Goal: Communication & Community: Answer question/provide support

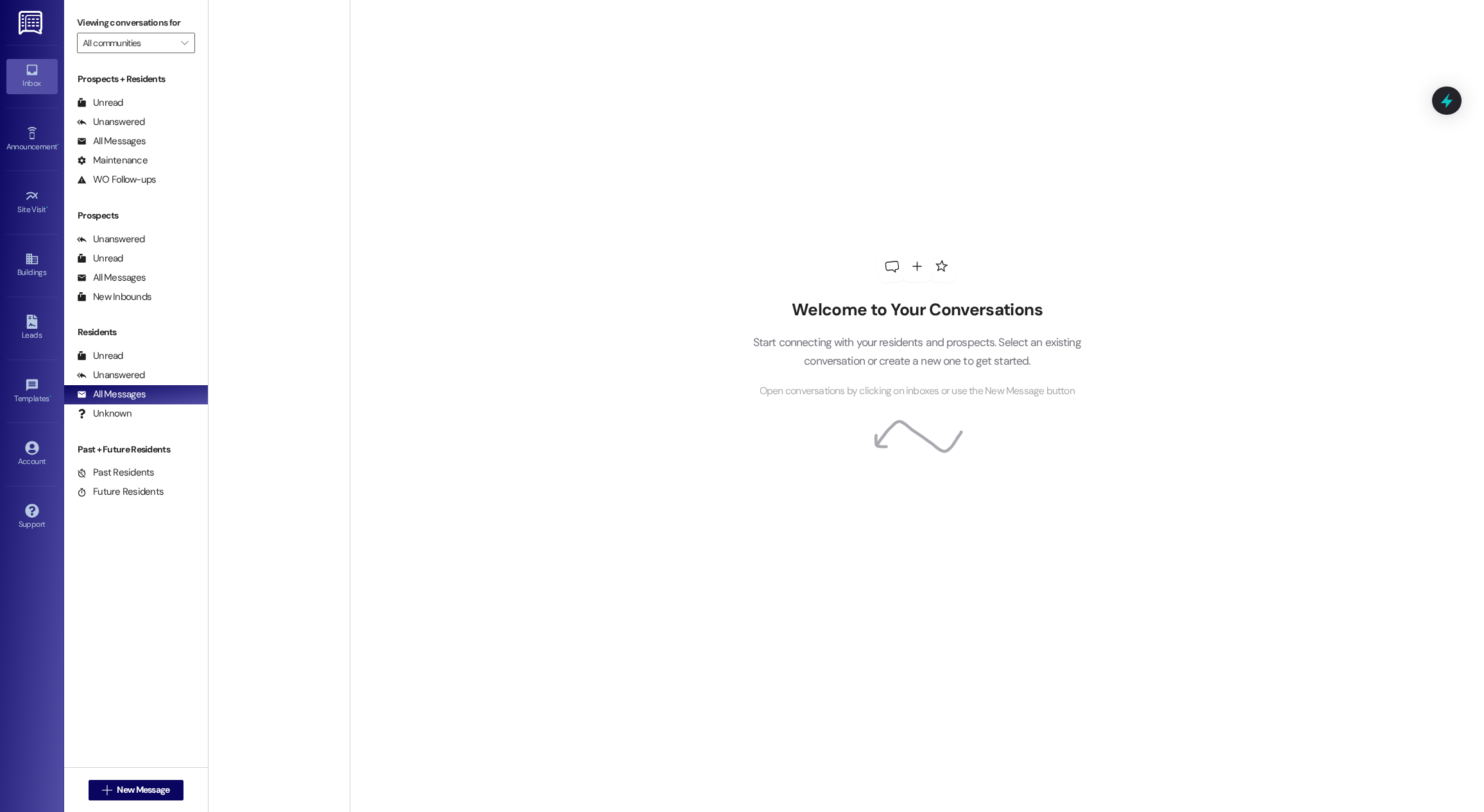
scroll to position [4408, 0]
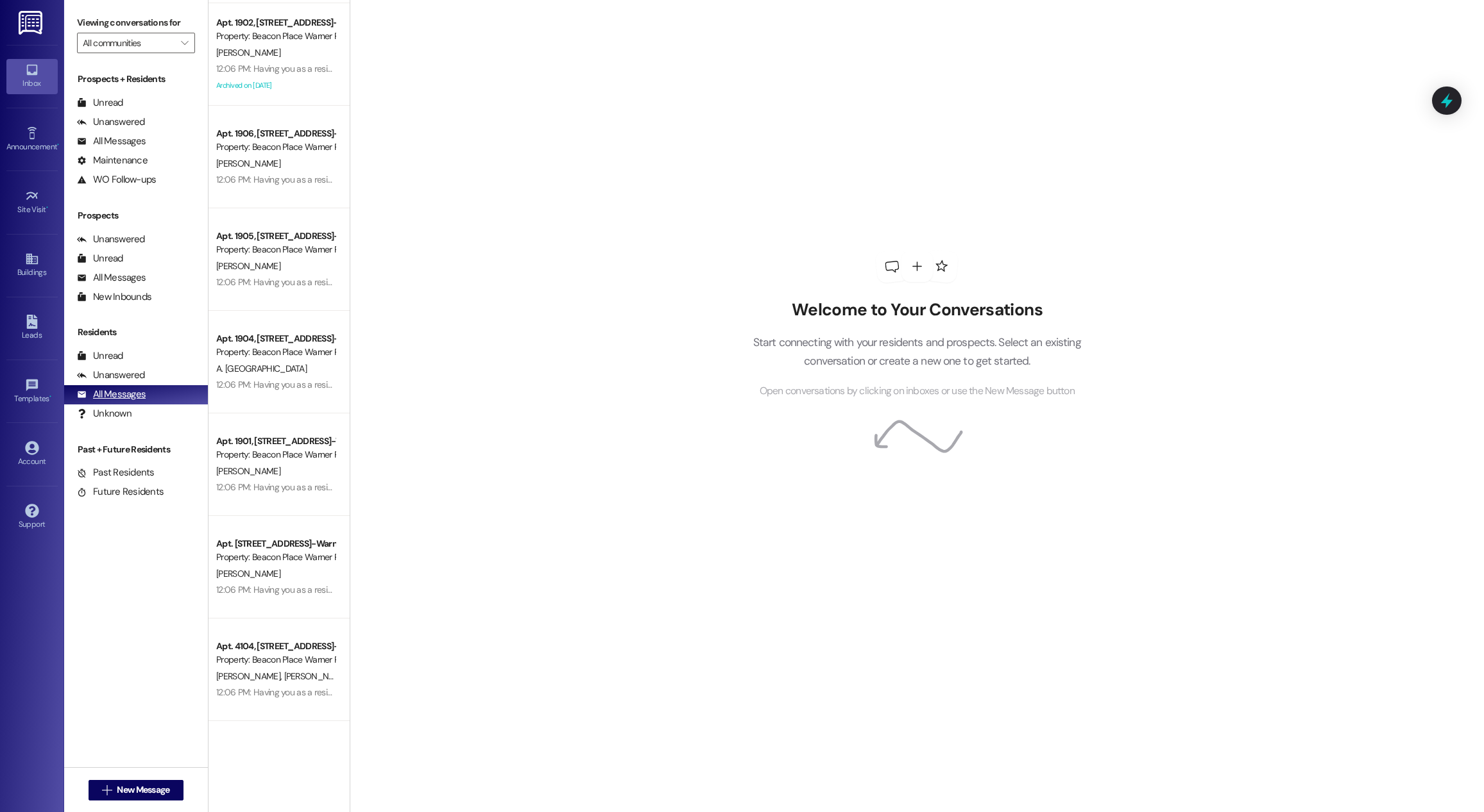
click at [135, 390] on div "All Messages" at bounding box center [111, 394] width 69 height 13
click at [131, 371] on div "Unanswered" at bounding box center [111, 375] width 68 height 13
click at [122, 360] on div "Unread (0)" at bounding box center [135, 357] width 144 height 19
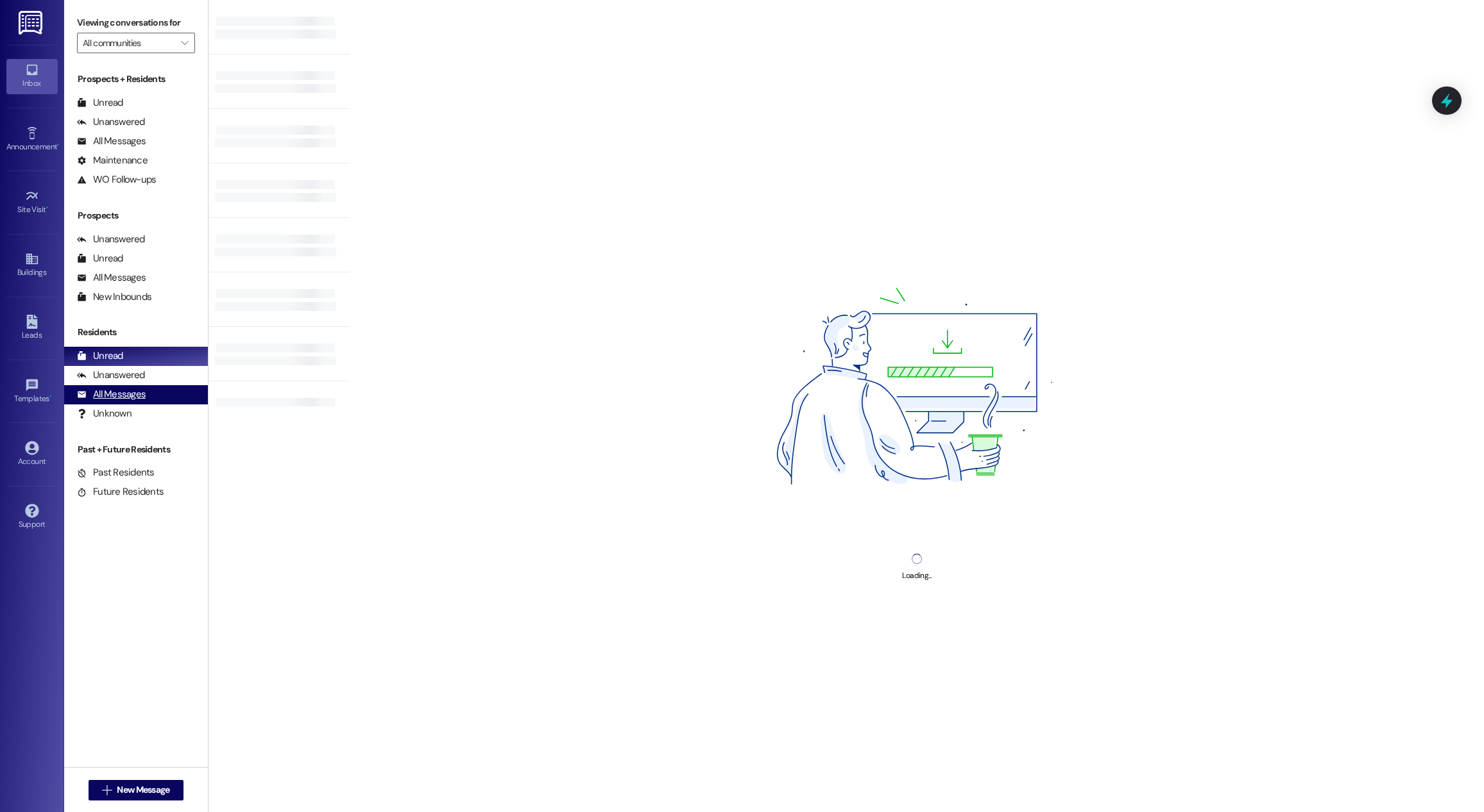
click at [122, 400] on div "All Messages" at bounding box center [111, 394] width 69 height 13
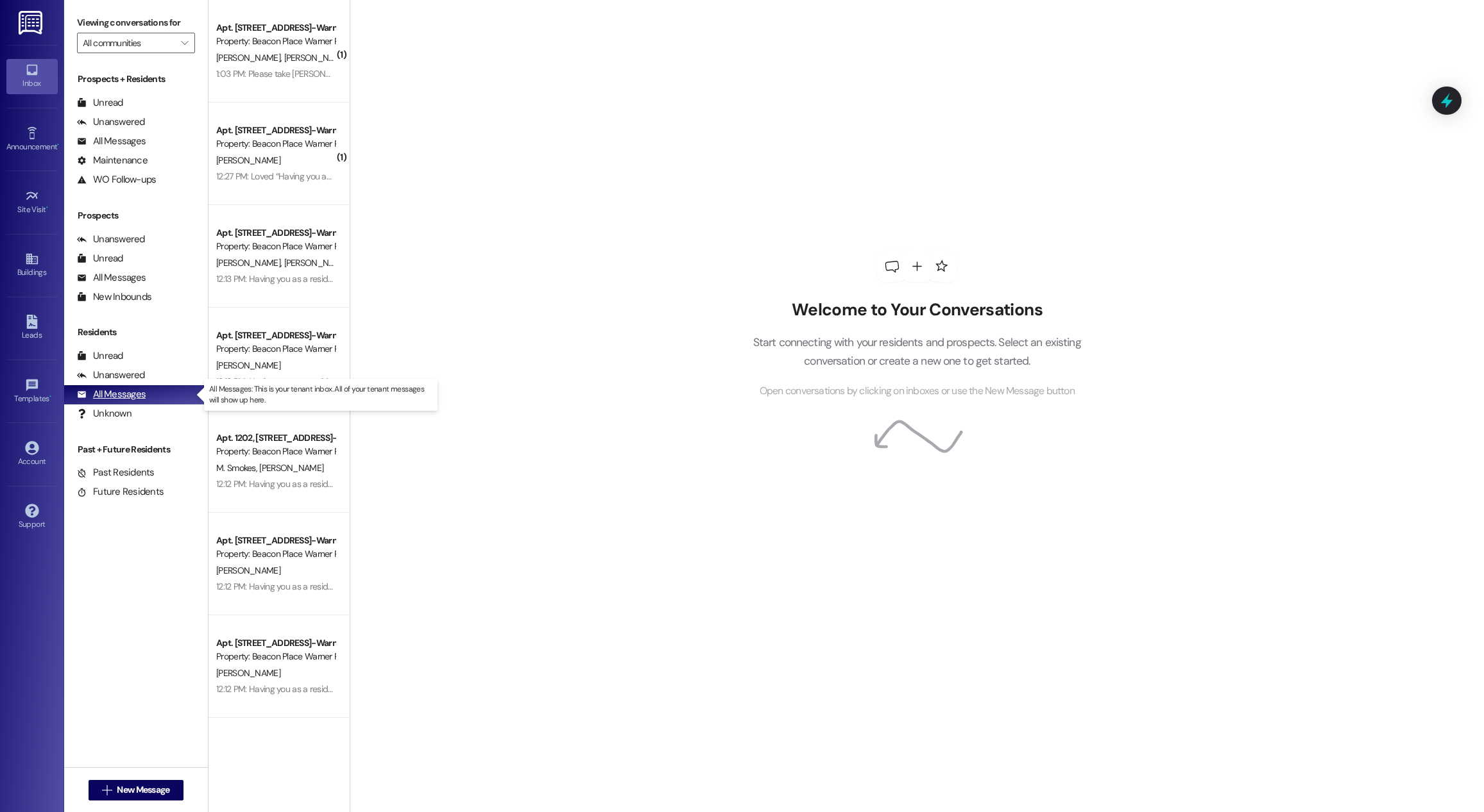
click at [122, 400] on div "All Messages" at bounding box center [111, 394] width 69 height 13
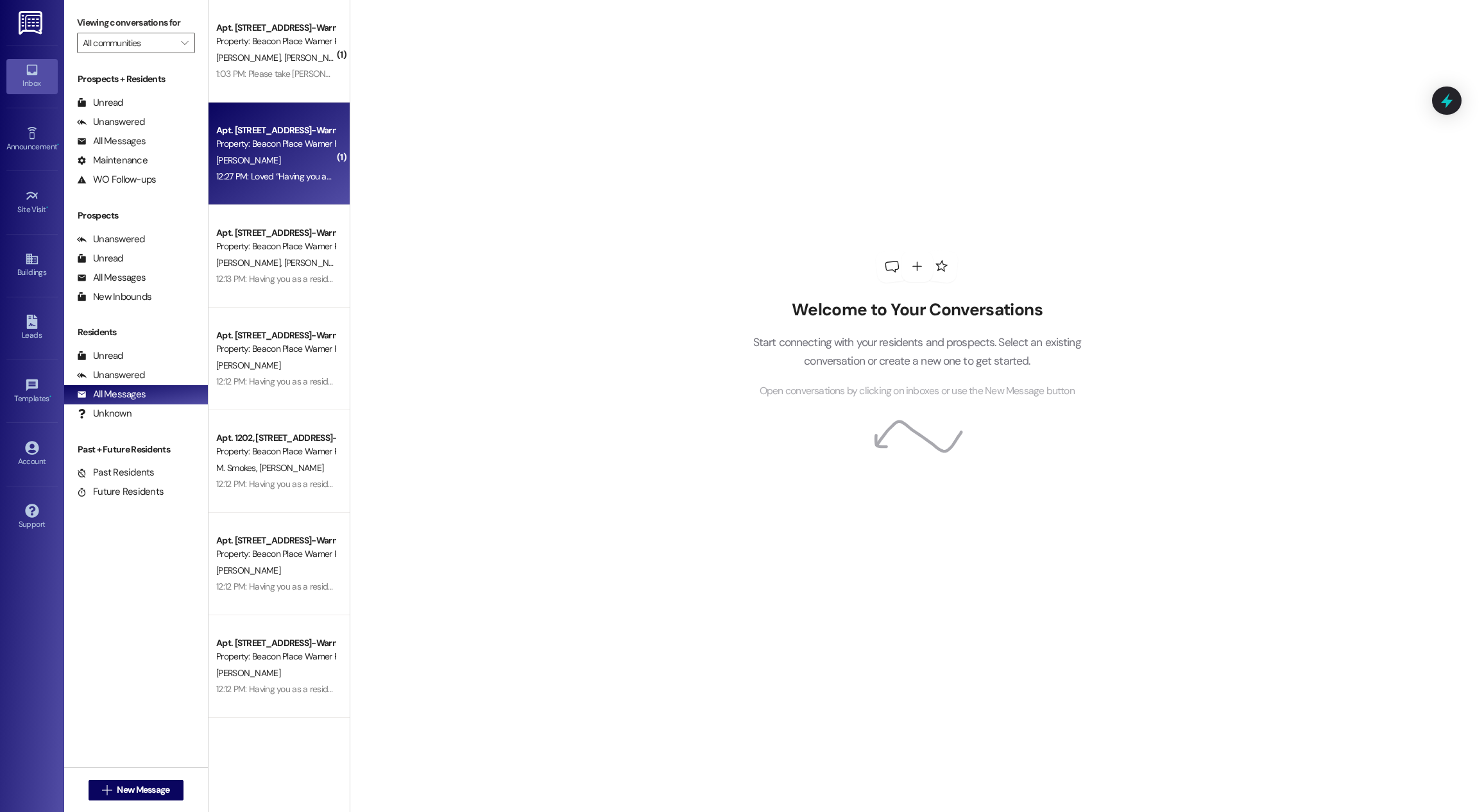
click at [267, 167] on div "[PERSON_NAME]" at bounding box center [275, 160] width 122 height 16
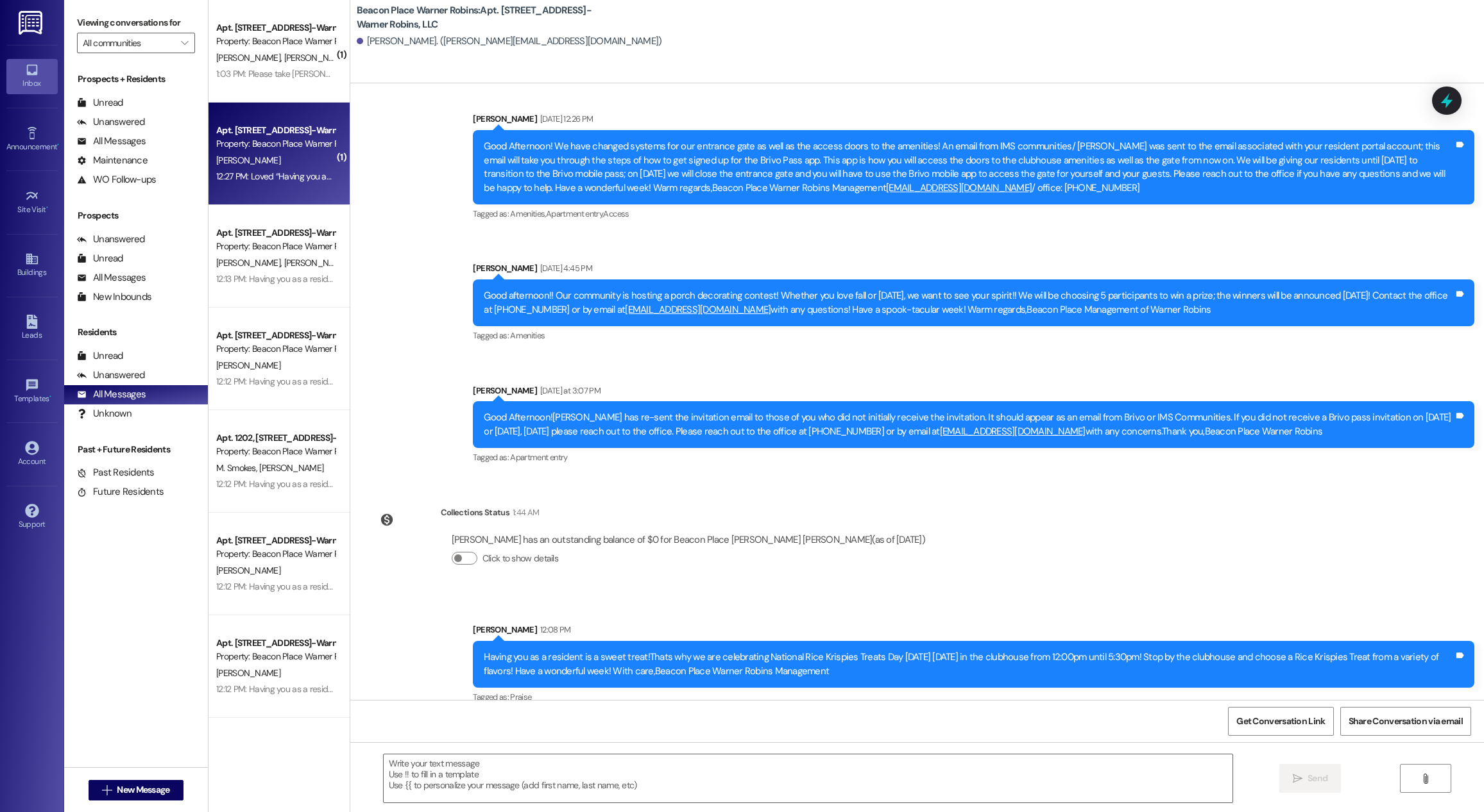
scroll to position [3131, 0]
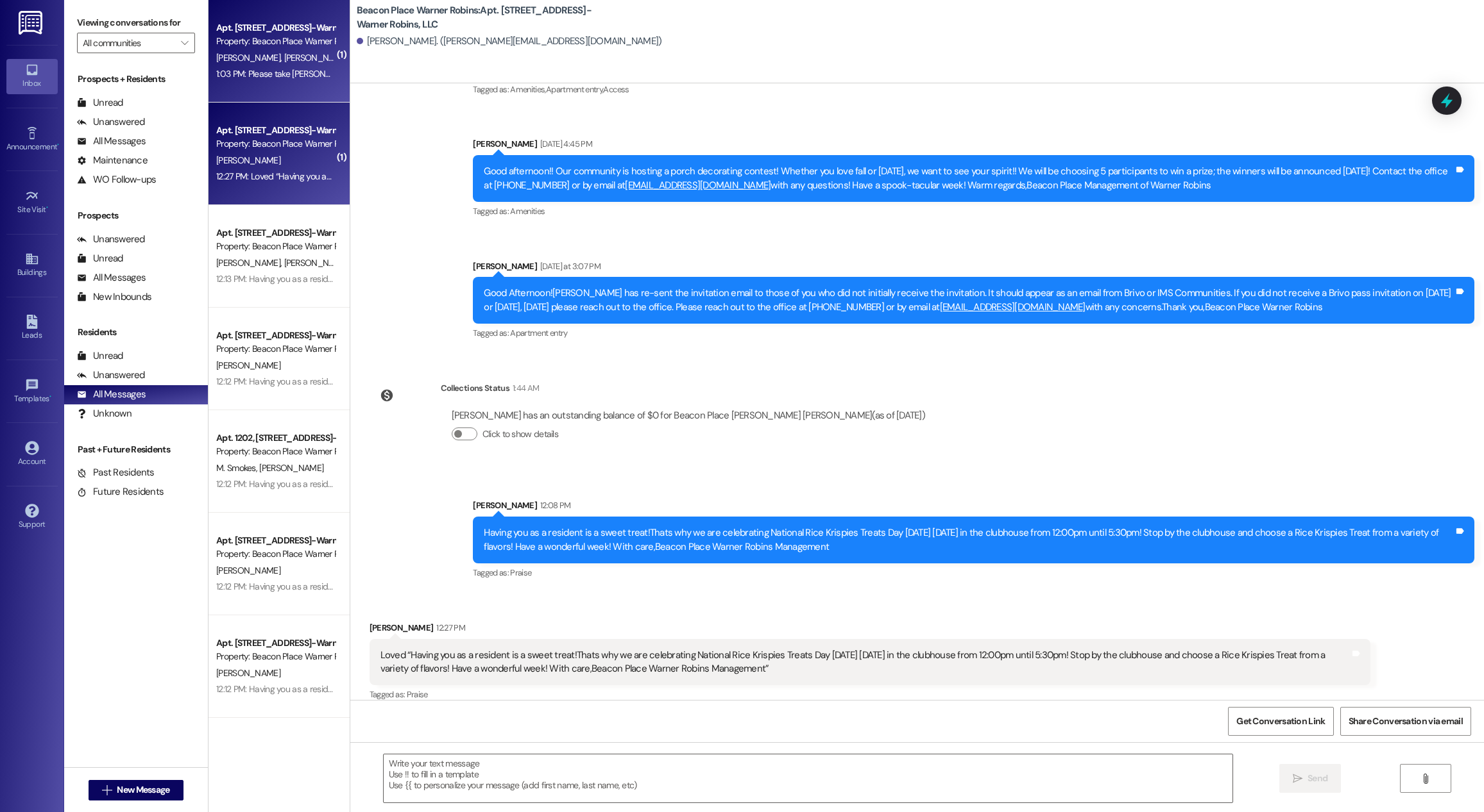
click at [286, 67] on div "1:03 PM: Please take [PERSON_NAME] off the text blast 1:03 PM: Please take [PER…" at bounding box center [275, 74] width 122 height 16
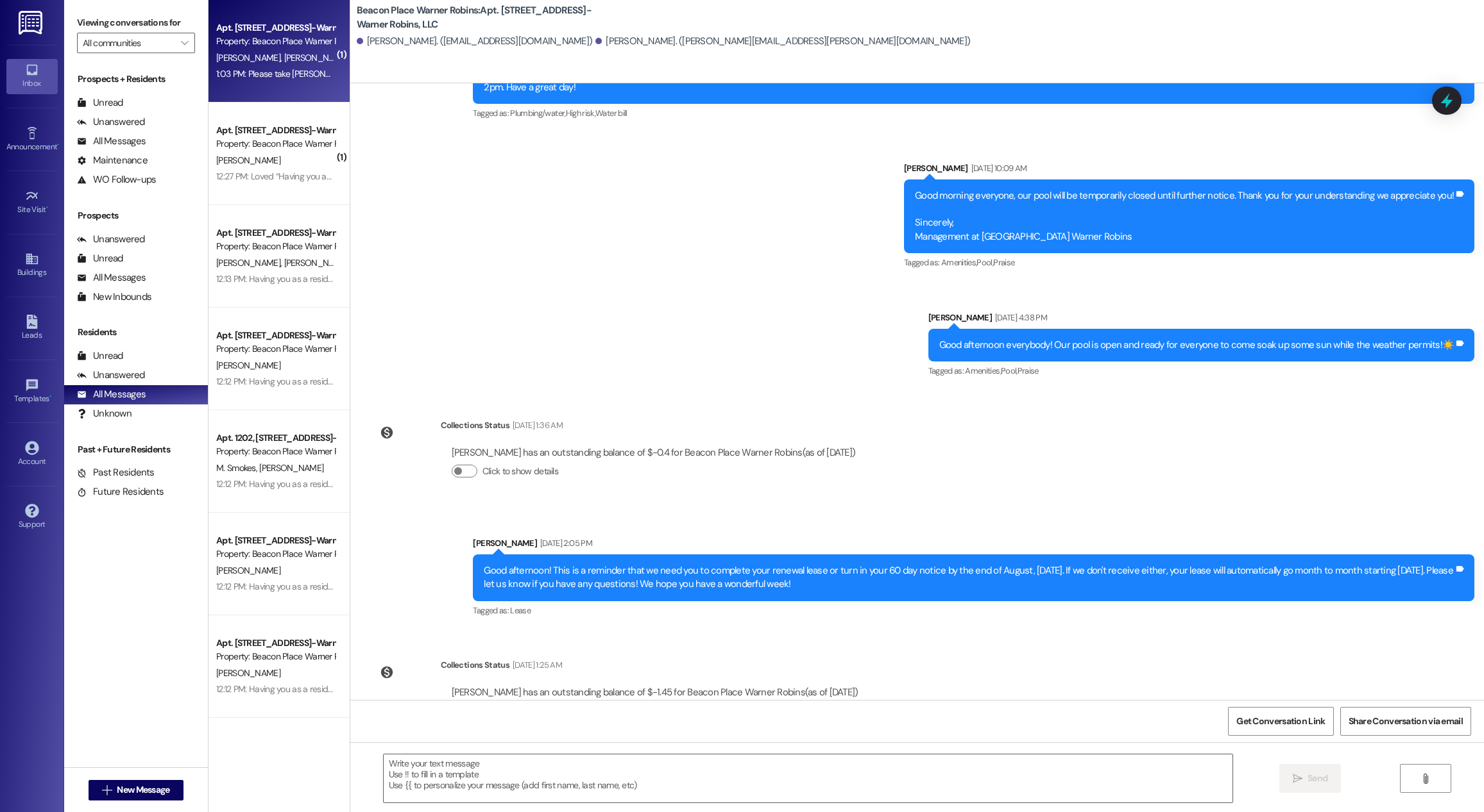
scroll to position [10690, 0]
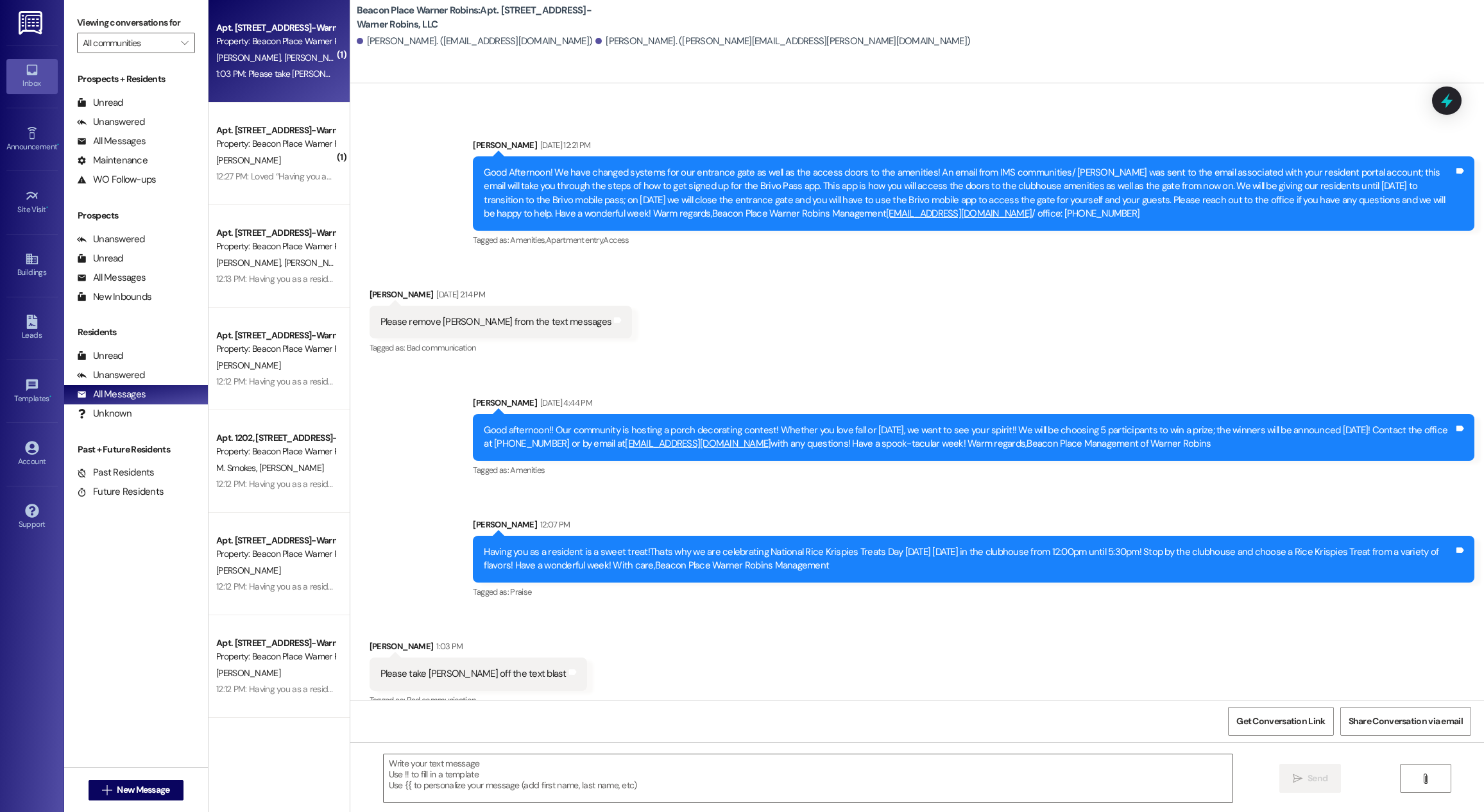
click at [301, 62] on div "[PERSON_NAME] [PERSON_NAME]" at bounding box center [275, 58] width 122 height 16
click at [297, 76] on div "1:03 PM: Please take [PERSON_NAME] off the text blast 1:03 PM: Please take [PER…" at bounding box center [317, 74] width 203 height 12
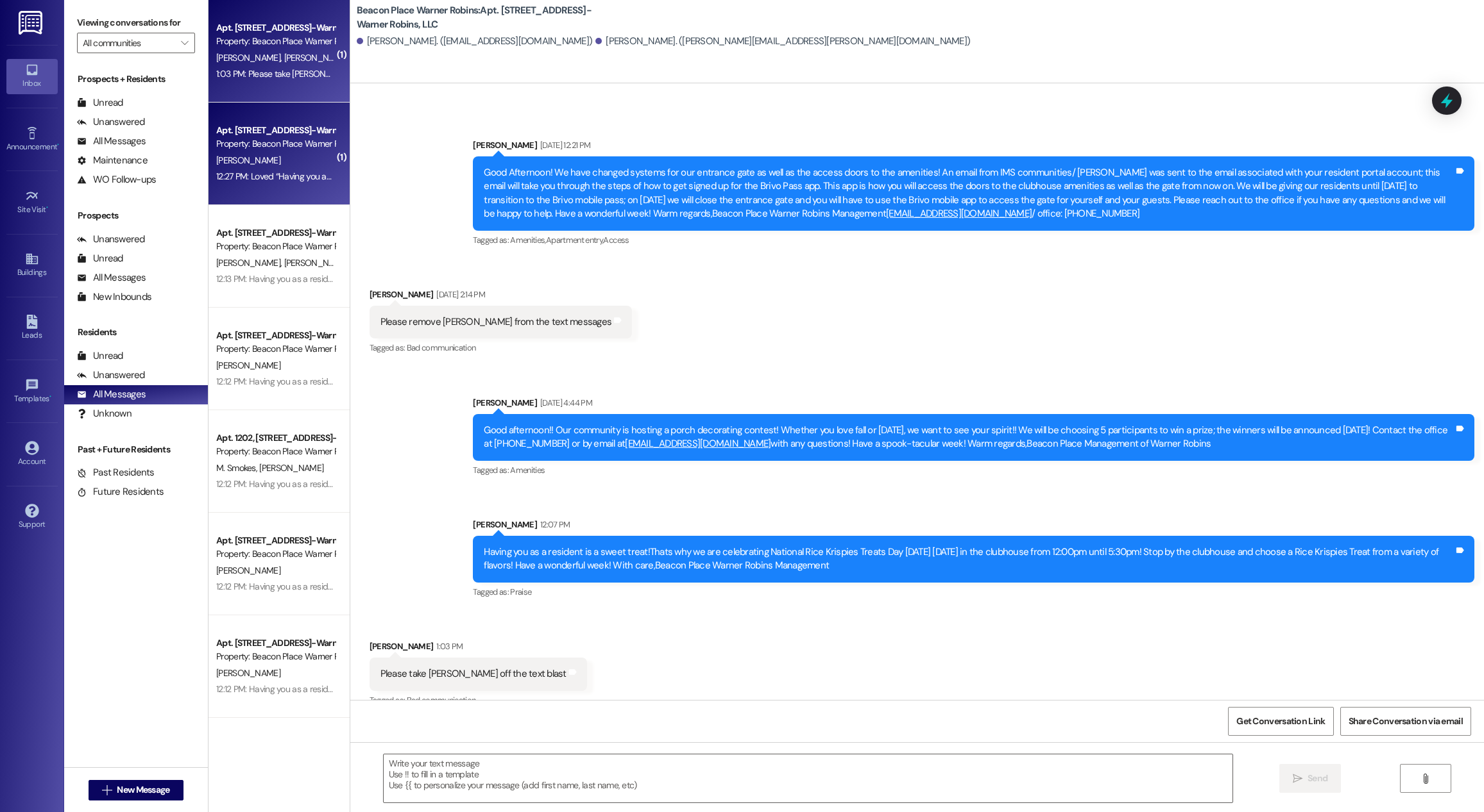
click at [301, 139] on div "Property: Beacon Place Warner Robins" at bounding box center [275, 144] width 119 height 13
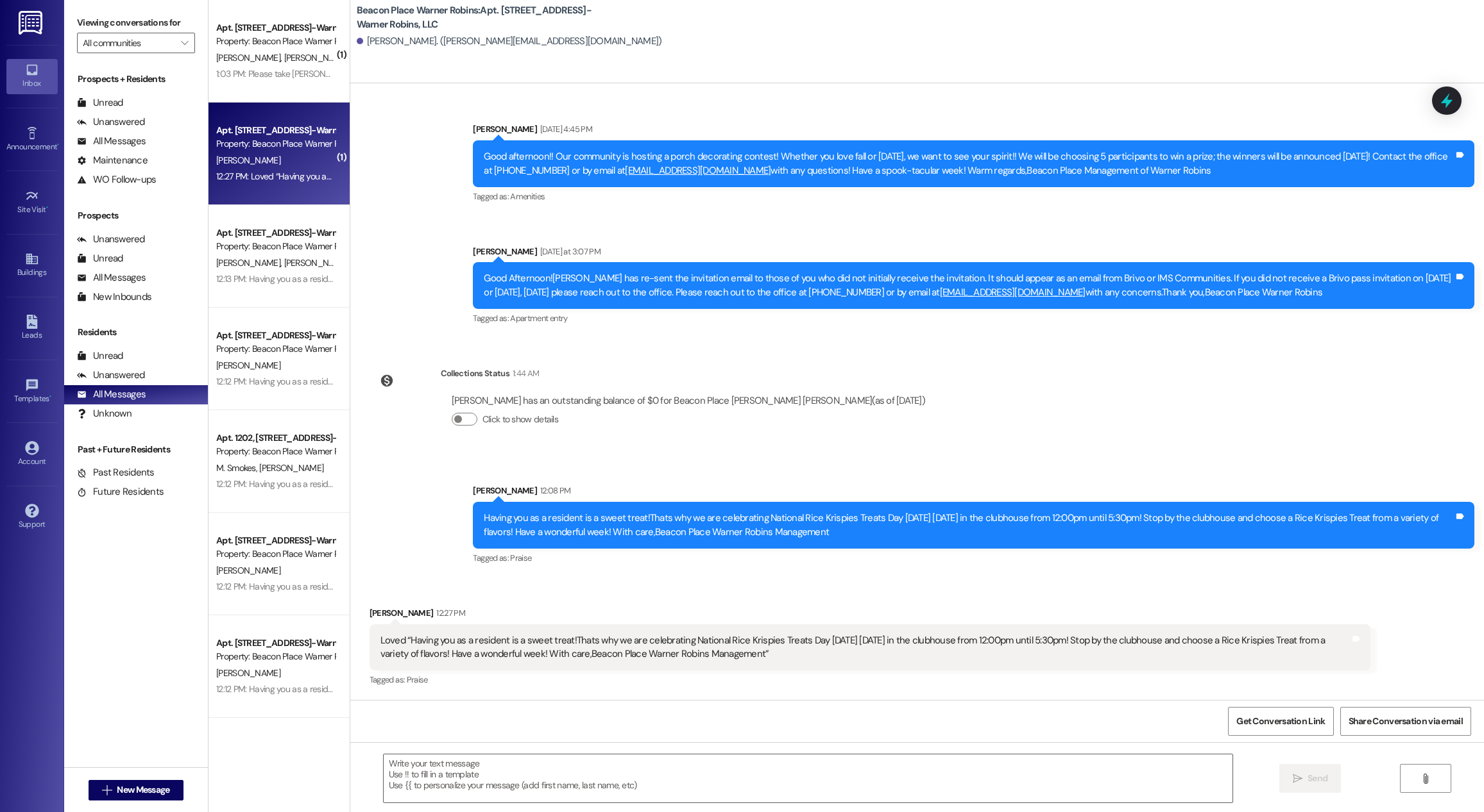
scroll to position [3131, 0]
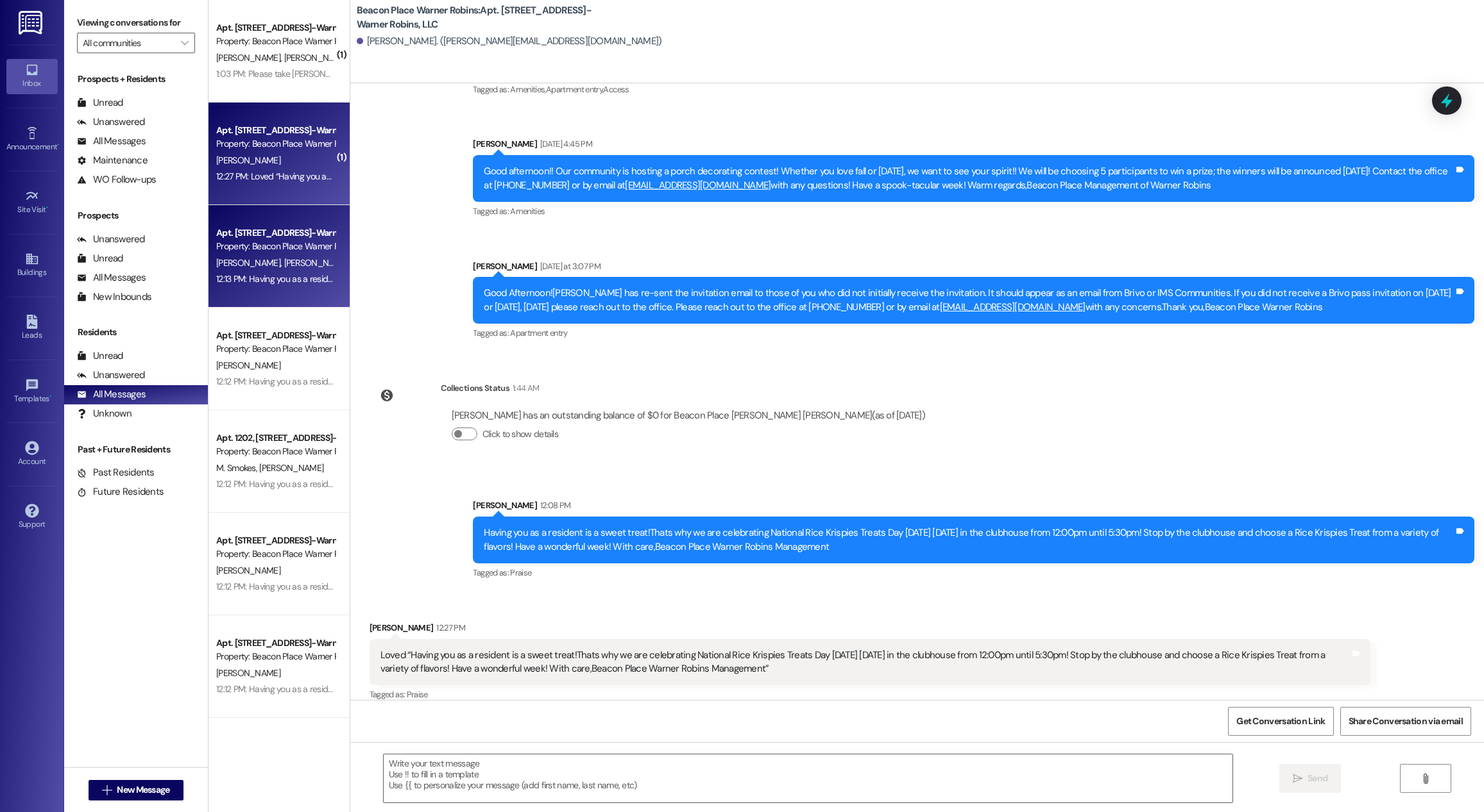
click at [297, 284] on div "12:13 PM: Having you as a resident is a sweet treat!Thats why we are celebratin…" at bounding box center [832, 279] width 1233 height 12
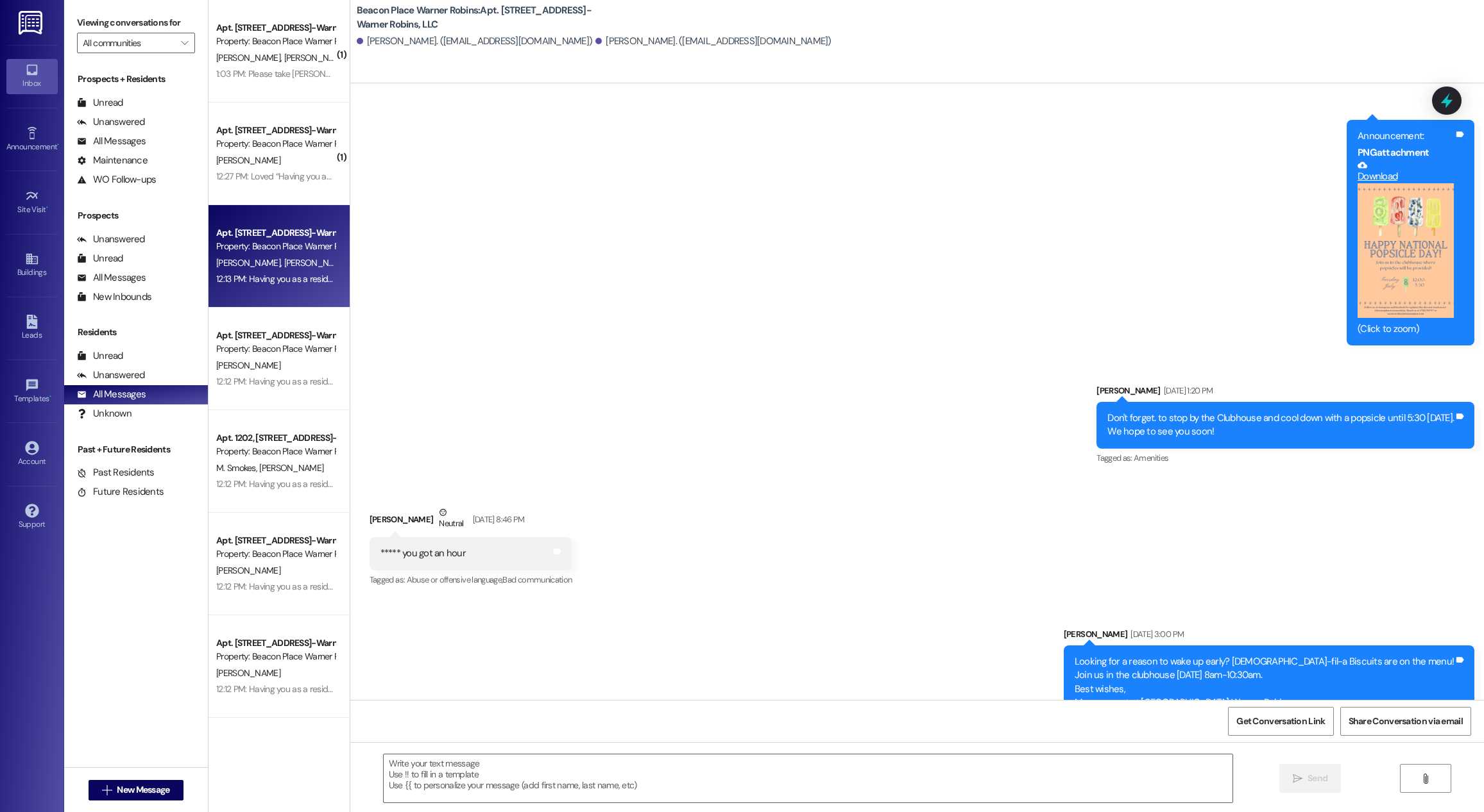
scroll to position [26102, 0]
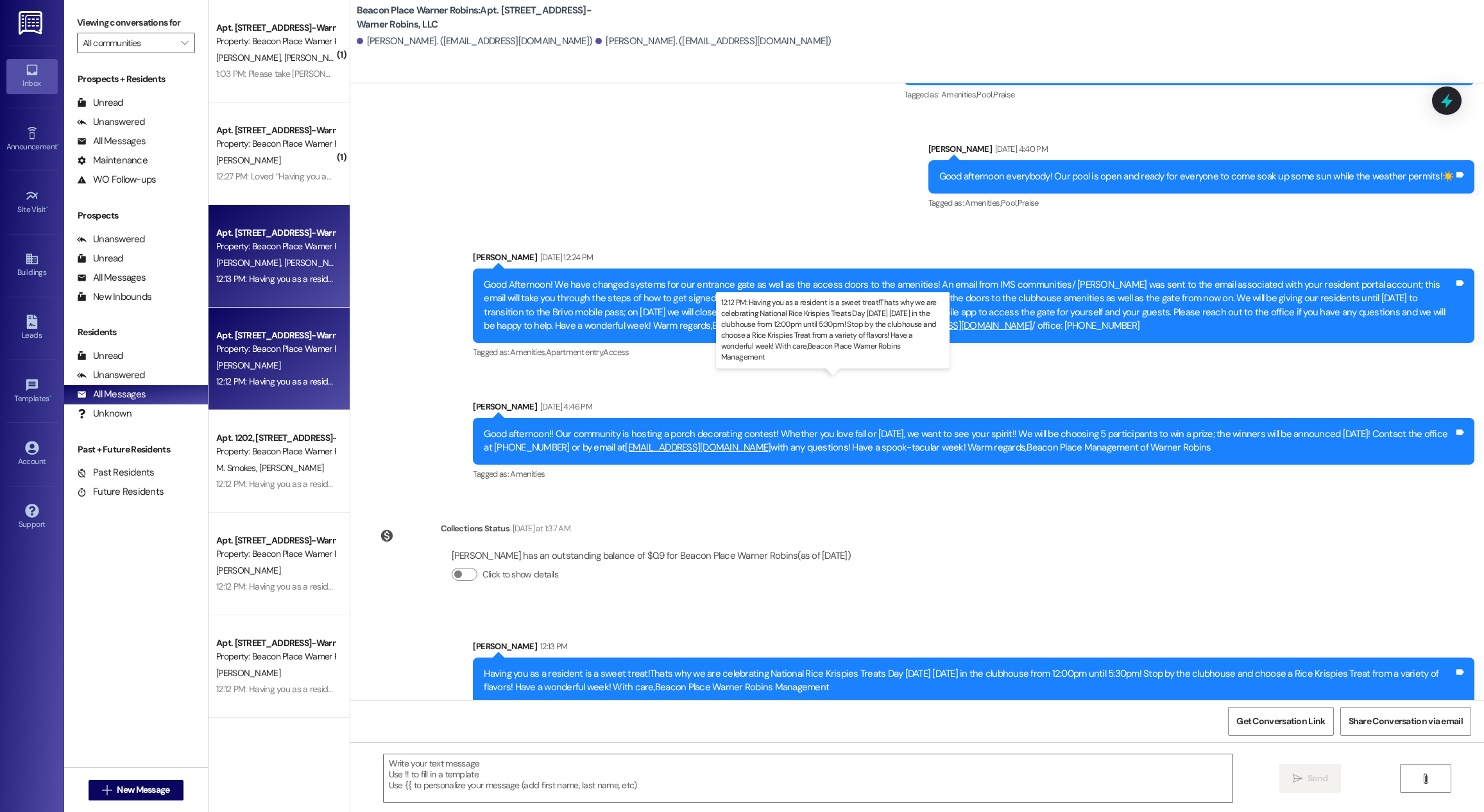
click at [281, 380] on div "12:12 PM: Having you as a resident is a sweet treat!Thats why we are celebratin…" at bounding box center [832, 381] width 1233 height 12
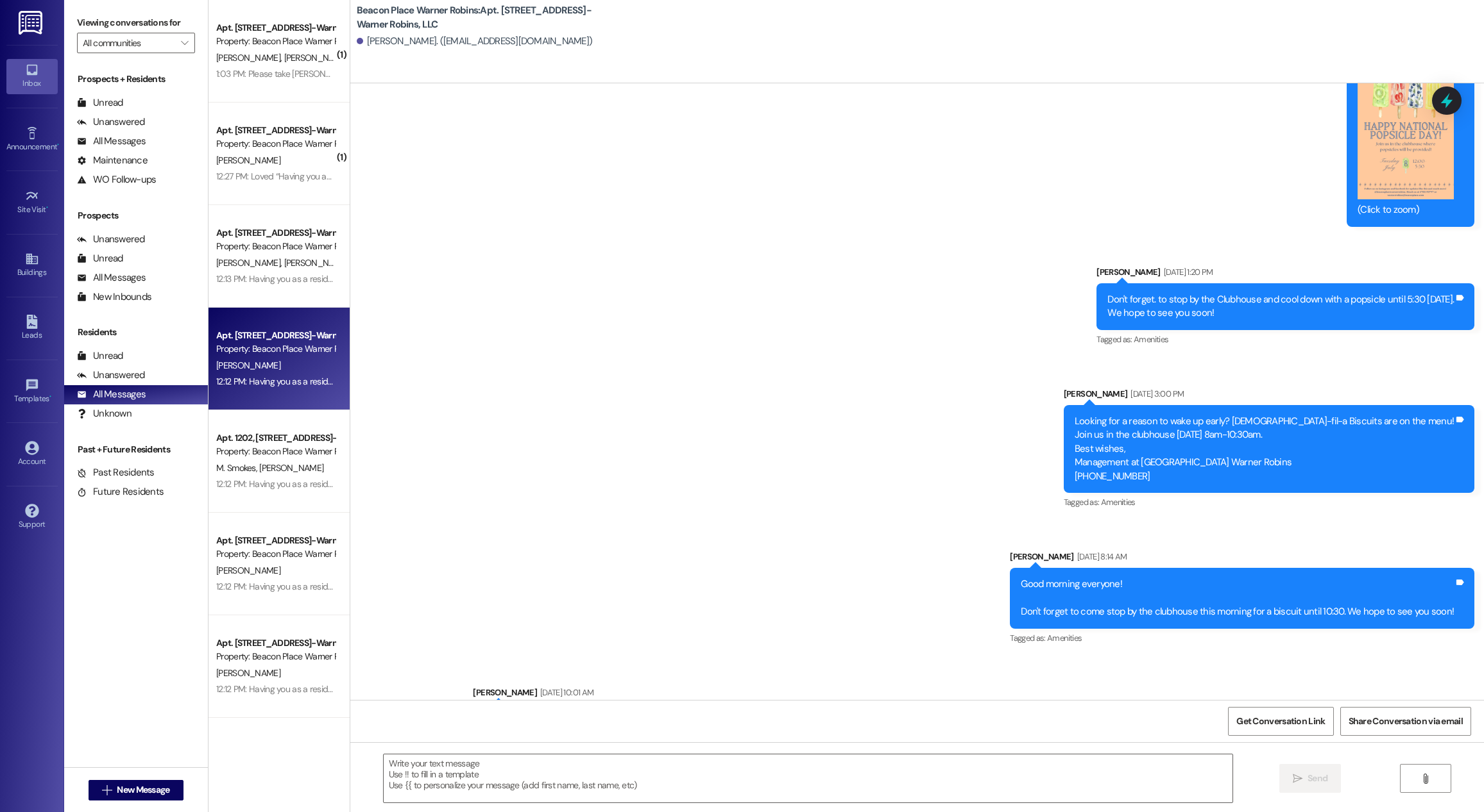
scroll to position [5938, 0]
